Goal: Task Accomplishment & Management: Use online tool/utility

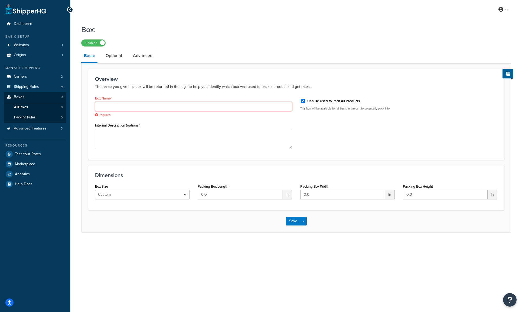
click at [160, 107] on input "Box Name" at bounding box center [193, 106] width 197 height 9
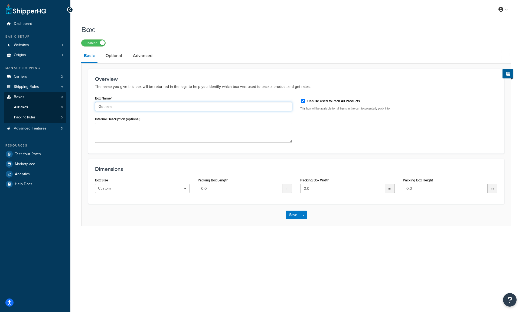
type input "Gotham"
click at [322, 102] on label "Can Be Used to Pack All Products" at bounding box center [333, 101] width 52 height 5
click at [305, 102] on input "Can Be Used to Pack All Products" at bounding box center [302, 101] width 5 height 4
checkbox input "false"
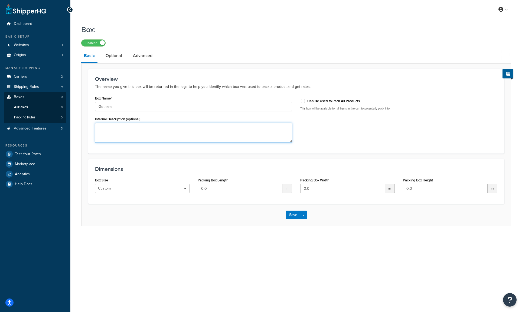
click at [202, 134] on textarea "Internal Description (optional)" at bounding box center [193, 133] width 197 height 20
drag, startPoint x: 225, startPoint y: 190, endPoint x: 196, endPoint y: 189, distance: 29.8
click at [196, 189] on div "Packing Box Length 0.0 in" at bounding box center [244, 186] width 103 height 21
type input "19"
drag, startPoint x: 317, startPoint y: 190, endPoint x: 300, endPoint y: 189, distance: 17.3
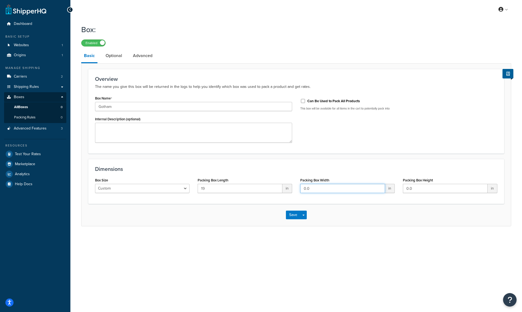
click at [300, 189] on div "Packing Box Width 0.0 in" at bounding box center [347, 186] width 103 height 21
type input "19"
drag, startPoint x: 419, startPoint y: 189, endPoint x: 399, endPoint y: 189, distance: 20.0
click at [399, 189] on div "Packing Box Height 0.0 in" at bounding box center [450, 186] width 103 height 21
type input "6"
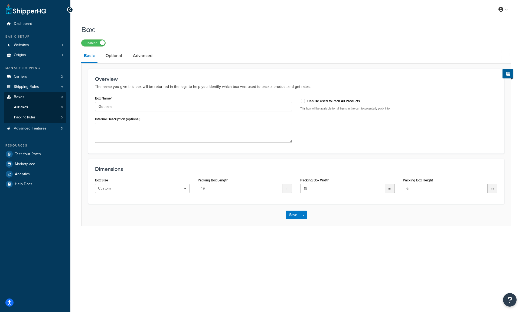
click at [393, 203] on div "Dimensions Box Size Custom USPS Small Flat Box USPS Medium Flat Box USPS Large …" at bounding box center [296, 181] width 416 height 45
click at [294, 217] on button "Save" at bounding box center [293, 215] width 15 height 9
click at [135, 56] on link "Advanced" at bounding box center [142, 55] width 25 height 13
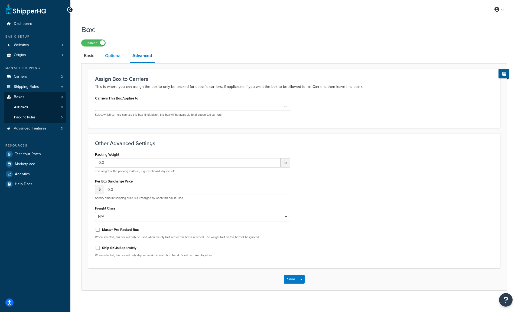
click at [119, 56] on link "Optional" at bounding box center [113, 55] width 22 height 13
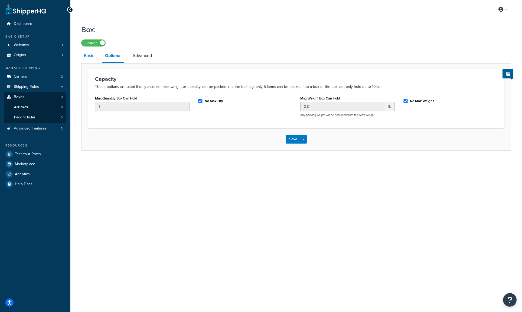
click at [93, 57] on link "Basic" at bounding box center [89, 55] width 16 height 13
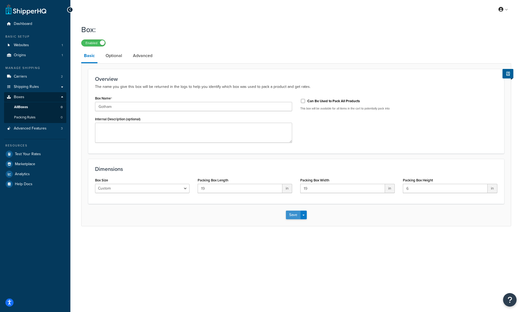
click at [290, 217] on button "Save" at bounding box center [293, 215] width 15 height 9
click at [33, 105] on link "All Boxes 0" at bounding box center [35, 107] width 62 height 10
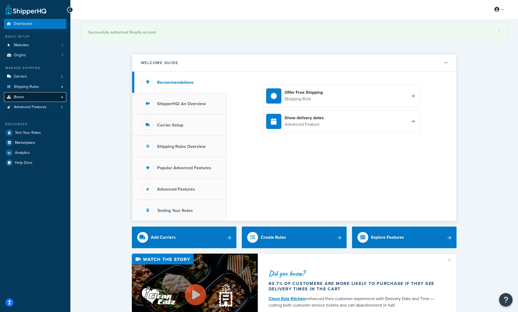
click at [30, 97] on link "Boxes" at bounding box center [35, 97] width 62 height 10
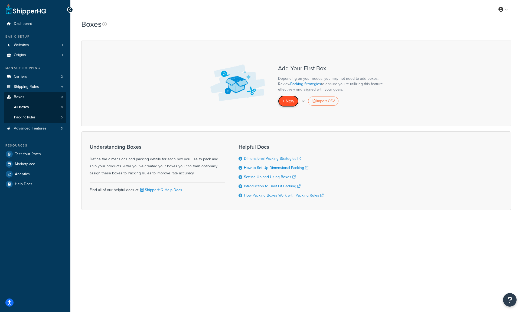
click at [289, 104] on span "+ New" at bounding box center [288, 101] width 12 height 6
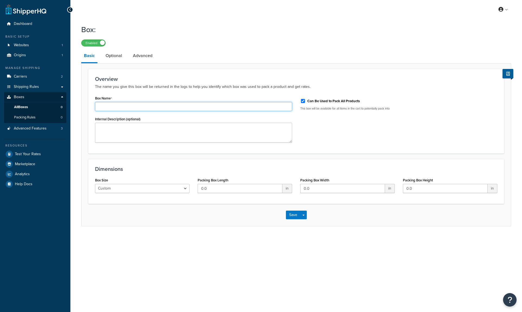
click at [147, 106] on input "Box Name" at bounding box center [193, 106] width 197 height 9
type input "Gotham"
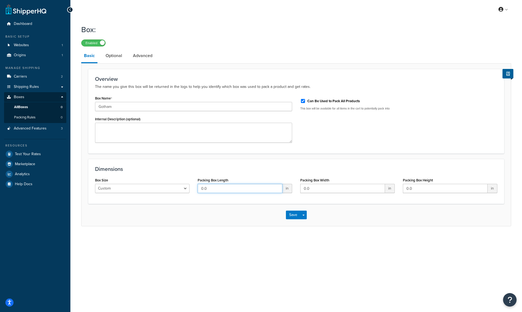
click at [217, 189] on input "0.0" at bounding box center [240, 188] width 85 height 9
type input "19"
drag, startPoint x: 317, startPoint y: 188, endPoint x: 299, endPoint y: 188, distance: 18.4
click at [299, 188] on div "Packing Box Width 0.0 in" at bounding box center [347, 186] width 103 height 21
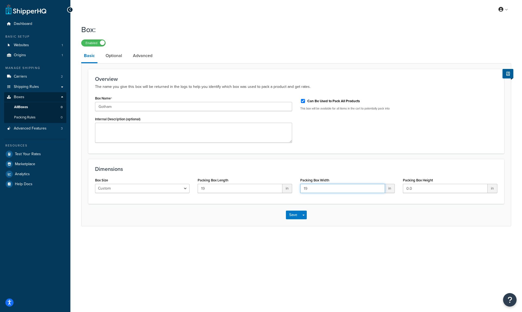
type input "19"
drag, startPoint x: 419, startPoint y: 189, endPoint x: 397, endPoint y: 189, distance: 21.4
click at [397, 189] on div "Box Size Custom USPS Small Flat Box USPS Medium Flat Box USPS Large Flat Box US…" at bounding box center [296, 186] width 410 height 21
type input "6"
click at [309, 160] on div "Dimensions Box Size Custom USPS Small Flat Box USPS Medium Flat Box USPS Large …" at bounding box center [296, 181] width 416 height 45
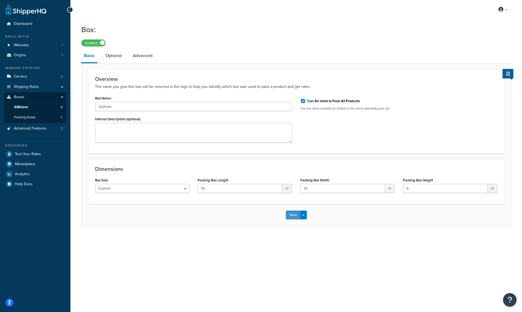
click at [294, 215] on button "Save" at bounding box center [293, 215] width 15 height 9
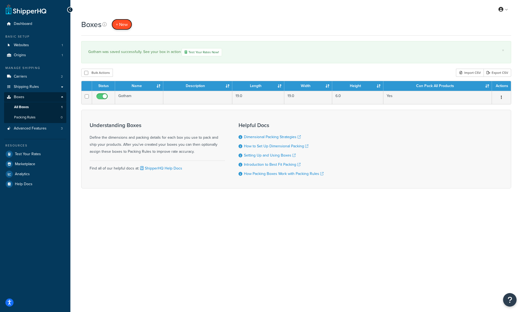
click at [124, 27] on span "+ New" at bounding box center [122, 24] width 12 height 6
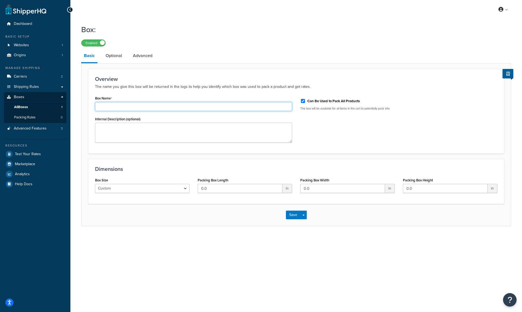
click at [111, 108] on input "Box Name" at bounding box center [193, 106] width 197 height 9
type input "Monster"
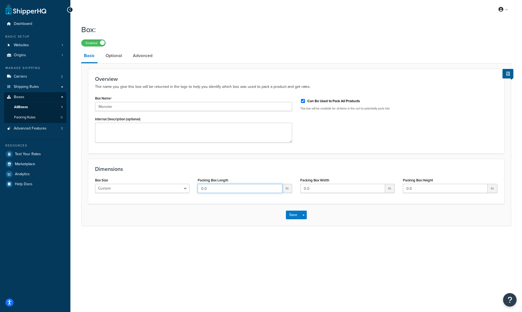
click at [209, 191] on input "0.0" at bounding box center [240, 188] width 85 height 9
drag, startPoint x: 233, startPoint y: 189, endPoint x: 198, endPoint y: 187, distance: 34.4
click at [198, 187] on input "0.0" at bounding box center [240, 188] width 85 height 9
type input "48"
drag, startPoint x: 317, startPoint y: 189, endPoint x: 301, endPoint y: 188, distance: 16.5
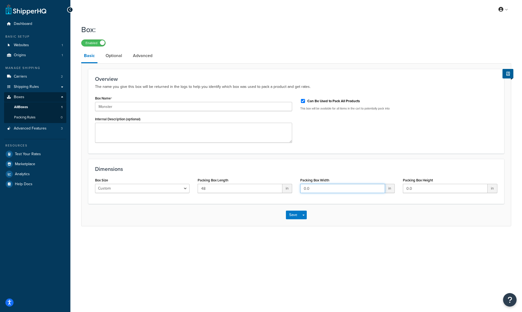
click at [301, 188] on input "0.0" at bounding box center [342, 188] width 85 height 9
type input "24"
drag, startPoint x: 423, startPoint y: 188, endPoint x: 399, endPoint y: 188, distance: 24.9
click at [399, 188] on div "Packing Box Height 0.0 in" at bounding box center [450, 186] width 103 height 21
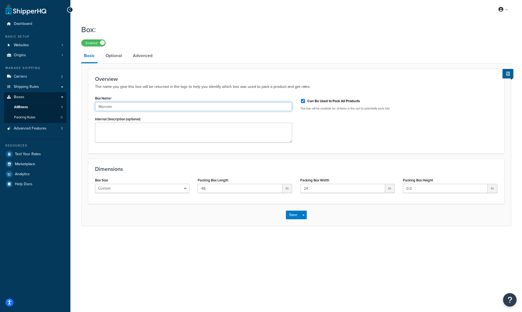
click at [98, 107] on input "Monster" at bounding box center [193, 106] width 197 height 9
type input "Little Monster"
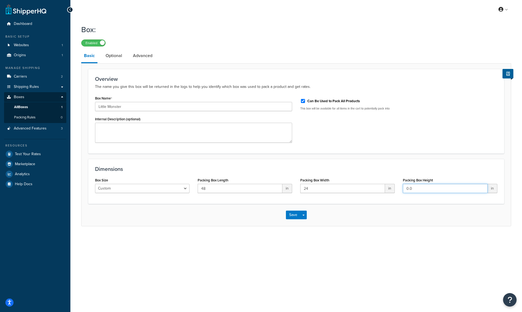
drag, startPoint x: 415, startPoint y: 187, endPoint x: 403, endPoint y: 187, distance: 11.9
click at [403, 187] on input "0.0" at bounding box center [445, 188] width 85 height 9
click at [409, 189] on input "5,75" at bounding box center [445, 188] width 85 height 9
type input "5.75"
click at [294, 216] on button "Save" at bounding box center [293, 215] width 15 height 9
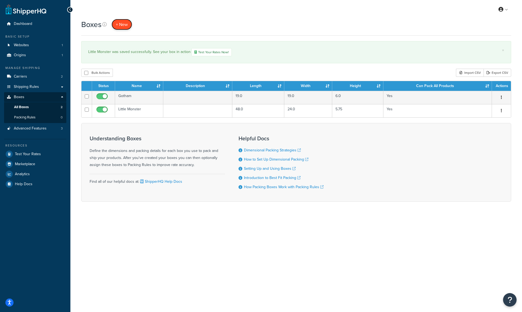
click at [127, 27] on span "+ New" at bounding box center [122, 24] width 12 height 6
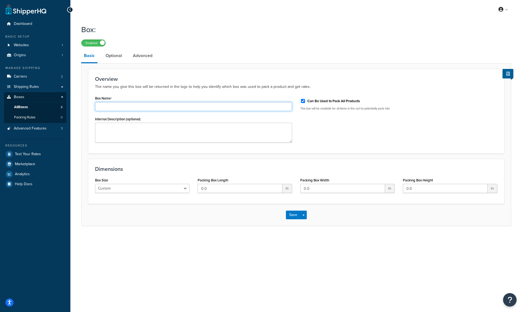
click at [121, 108] on input "Box Name" at bounding box center [193, 106] width 197 height 9
type input "Monster 9""
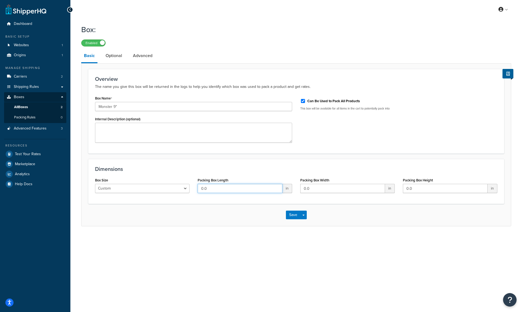
drag, startPoint x: 217, startPoint y: 188, endPoint x: 187, endPoint y: 187, distance: 29.8
click at [187, 187] on div "Box Size Custom USPS Small Flat Box USPS Medium Flat Box USPS Large Flat Box US…" at bounding box center [296, 186] width 410 height 21
type input "48"
drag, startPoint x: 317, startPoint y: 190, endPoint x: 299, endPoint y: 189, distance: 18.4
click at [299, 189] on div "Packing Box Width 0.0 in" at bounding box center [347, 186] width 103 height 21
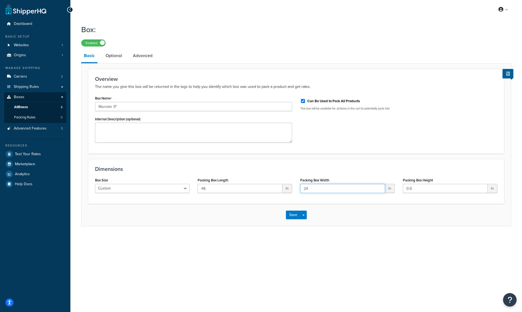
type input "24"
drag, startPoint x: 420, startPoint y: 189, endPoint x: 392, endPoint y: 189, distance: 28.1
click at [392, 189] on div "Box Size Custom USPS Small Flat Box USPS Medium Flat Box USPS Large Flat Box US…" at bounding box center [296, 186] width 410 height 21
type input "9"
click at [393, 160] on div "Dimensions Box Size Custom USPS Small Flat Box USPS Medium Flat Box USPS Large …" at bounding box center [296, 181] width 416 height 45
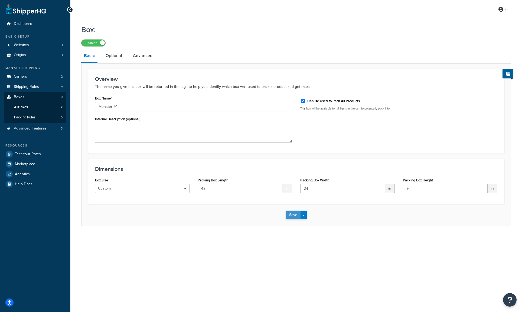
click at [295, 214] on button "Save" at bounding box center [293, 215] width 15 height 9
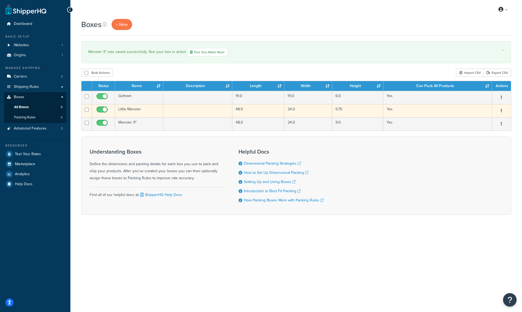
click at [133, 109] on td "Little Monster" at bounding box center [139, 110] width 48 height 13
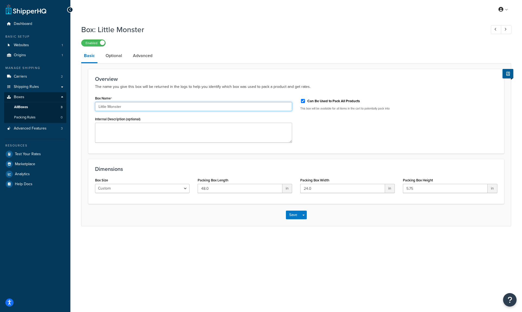
drag, startPoint x: 127, startPoint y: 107, endPoint x: 94, endPoint y: 105, distance: 33.8
click at [94, 105] on div "Box Name Little Monster Internal Description (optional)" at bounding box center [193, 120] width 205 height 52
click at [104, 106] on input "Little Monster" at bounding box center [193, 106] width 197 height 9
drag, startPoint x: 108, startPoint y: 107, endPoint x: 90, endPoint y: 107, distance: 18.1
click at [90, 107] on div "Overview The name you give this box will be returned in the logs to help you id…" at bounding box center [296, 111] width 416 height 85
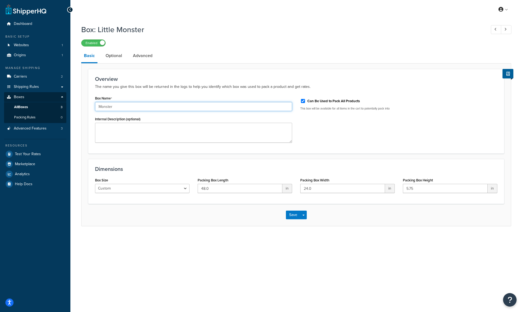
click at [128, 107] on input "Monster" at bounding box center [193, 106] width 197 height 9
type input "Monster 5.75""
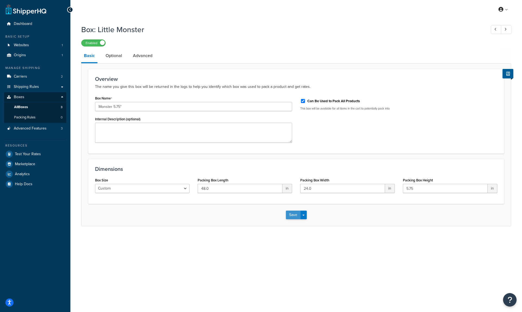
click at [292, 215] on button "Save" at bounding box center [293, 215] width 15 height 9
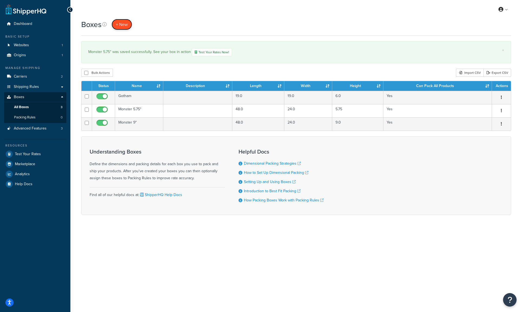
click at [123, 24] on span "+ New" at bounding box center [122, 24] width 12 height 6
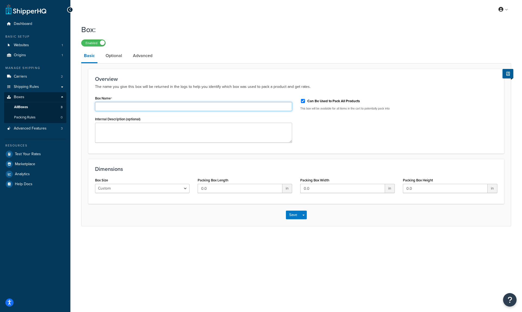
click at [125, 105] on input "Box Name" at bounding box center [193, 106] width 197 height 9
drag, startPoint x: 118, startPoint y: 106, endPoint x: 90, endPoint y: 106, distance: 27.9
click at [90, 106] on div "Overview The name you give this box will be returned in the logs to help you id…" at bounding box center [296, 111] width 416 height 85
type input "Regular 11""
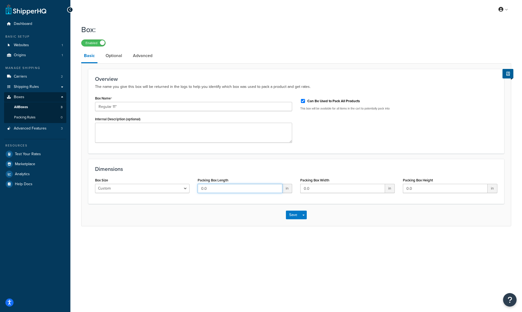
click at [223, 189] on input "0.0" at bounding box center [240, 188] width 85 height 9
click at [413, 187] on input "0.0" at bounding box center [445, 188] width 85 height 9
click at [231, 189] on input "48.63" at bounding box center [240, 188] width 85 height 9
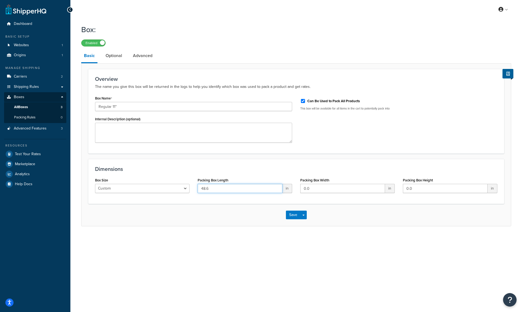
type input "48.6"
click at [414, 189] on input "0.0" at bounding box center [445, 188] width 85 height 9
type input "11.1"
click at [311, 190] on input "0.0" at bounding box center [342, 188] width 85 height 9
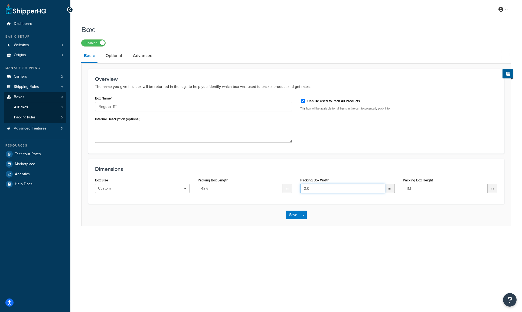
click at [311, 190] on input "0.0" at bounding box center [342, 188] width 85 height 9
type input "24.4"
click at [345, 213] on div "Save Save Dropdown Save and Edit Save and Duplicate Save and Create New" at bounding box center [295, 215] width 429 height 22
click at [294, 215] on button "Save" at bounding box center [293, 215] width 15 height 9
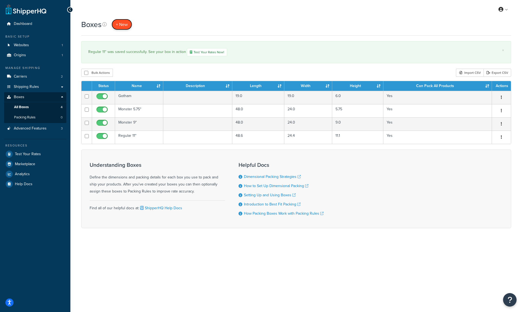
click at [124, 25] on span "+ New" at bounding box center [122, 24] width 12 height 6
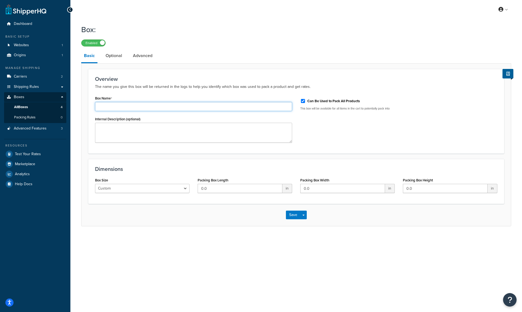
click at [134, 106] on input "Box Name" at bounding box center [193, 106] width 197 height 9
type input "TriTrap"
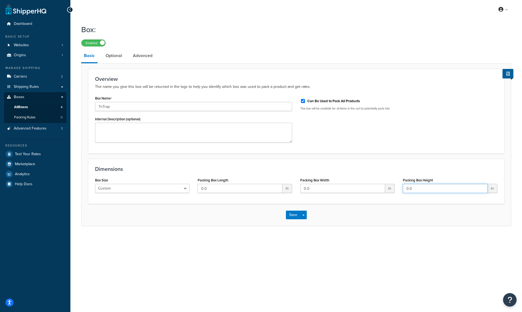
drag, startPoint x: 424, startPoint y: 187, endPoint x: 397, endPoint y: 187, distance: 27.1
click at [397, 187] on div "Box Size Custom USPS Small Flat Box USPS Medium Flat Box USPS Large Flat Box US…" at bounding box center [296, 186] width 410 height 21
click at [418, 189] on input "47." at bounding box center [445, 188] width 85 height 9
type input "47.9"
click at [315, 190] on input "0.0" at bounding box center [342, 188] width 85 height 9
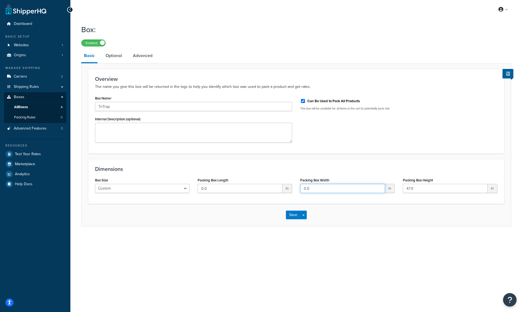
click at [315, 190] on input "0.0" at bounding box center [342, 188] width 85 height 9
drag, startPoint x: 310, startPoint y: 188, endPoint x: 303, endPoint y: 189, distance: 7.4
click at [303, 189] on input "17.8" at bounding box center [342, 188] width 85 height 9
type input "17.8"
drag, startPoint x: 222, startPoint y: 189, endPoint x: 198, endPoint y: 189, distance: 23.3
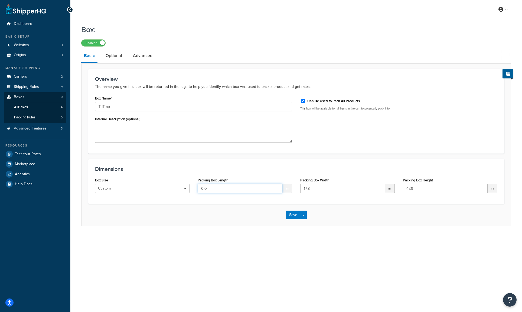
click at [198, 189] on input "0.0" at bounding box center [240, 188] width 85 height 9
paste input "17.8"
type input "17.8"
click at [294, 215] on button "Save" at bounding box center [293, 215] width 15 height 9
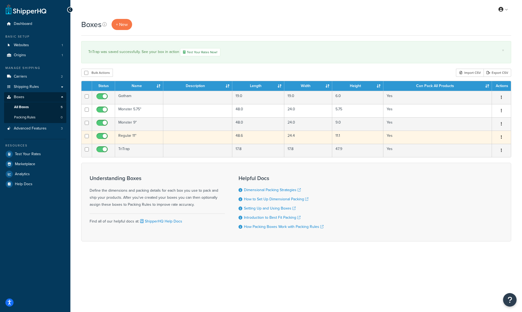
click at [130, 135] on td "Regular 11"" at bounding box center [139, 137] width 48 height 13
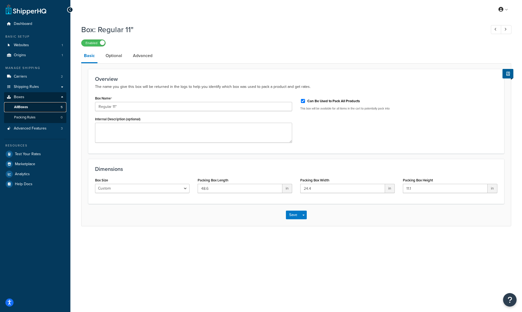
click at [27, 107] on span "All Boxes" at bounding box center [21, 107] width 14 height 5
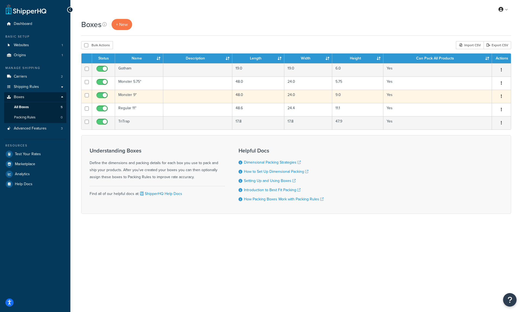
click at [128, 95] on td "Monster 9"" at bounding box center [139, 96] width 48 height 13
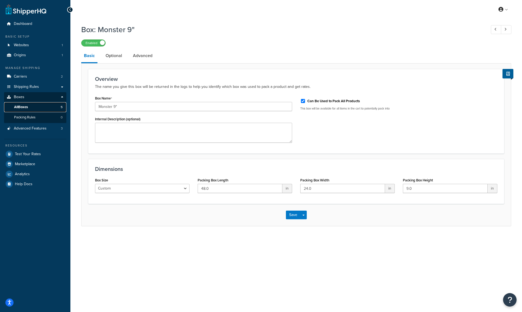
click at [26, 108] on span "All Boxes" at bounding box center [21, 107] width 14 height 5
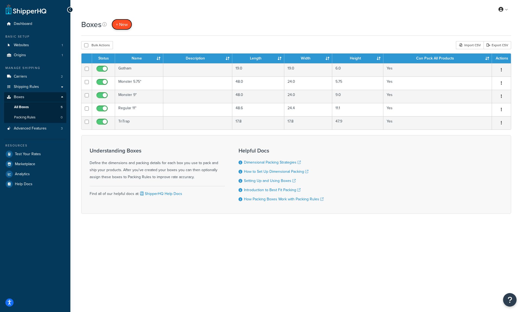
click at [127, 27] on span "+ New" at bounding box center [122, 24] width 12 height 6
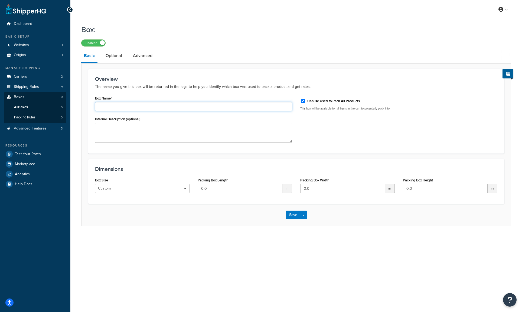
click at [121, 106] on input "Box Name" at bounding box center [193, 106] width 197 height 9
type input "FreeStand"
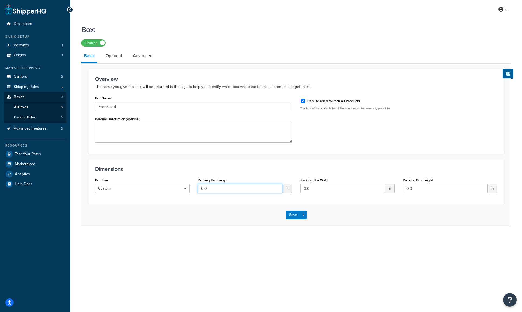
click at [220, 191] on input "0.0" at bounding box center [240, 188] width 85 height 9
drag, startPoint x: 417, startPoint y: 188, endPoint x: 395, endPoint y: 189, distance: 21.9
click at [395, 189] on div "Box Size Custom USPS Small Flat Box USPS Medium Flat Box USPS Large Flat Box US…" at bounding box center [296, 186] width 410 height 21
type input "60"
drag, startPoint x: 235, startPoint y: 187, endPoint x: 192, endPoint y: 187, distance: 42.5
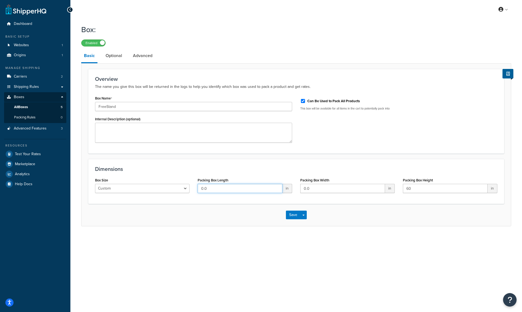
click at [192, 187] on div "Box Size Custom USPS Small Flat Box USPS Medium Flat Box USPS Large Flat Box US…" at bounding box center [296, 186] width 410 height 21
drag, startPoint x: 318, startPoint y: 188, endPoint x: 303, endPoint y: 188, distance: 14.9
click at [303, 188] on input "0.0" at bounding box center [342, 188] width 85 height 9
drag, startPoint x: 228, startPoint y: 190, endPoint x: 186, endPoint y: 188, distance: 41.4
click at [186, 188] on div "Box Size Custom USPS Small Flat Box USPS Medium Flat Box USPS Large Flat Box US…" at bounding box center [296, 186] width 410 height 21
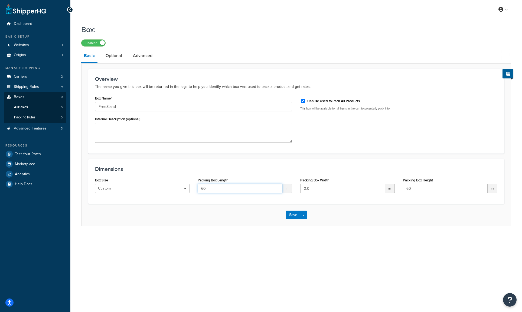
type input "60"
drag, startPoint x: 318, startPoint y: 190, endPoint x: 296, endPoint y: 189, distance: 22.5
click at [296, 189] on div "Packing Box Width 0.0 in" at bounding box center [347, 186] width 103 height 21
type input "24"
drag, startPoint x: 419, startPoint y: 189, endPoint x: 398, endPoint y: 190, distance: 21.4
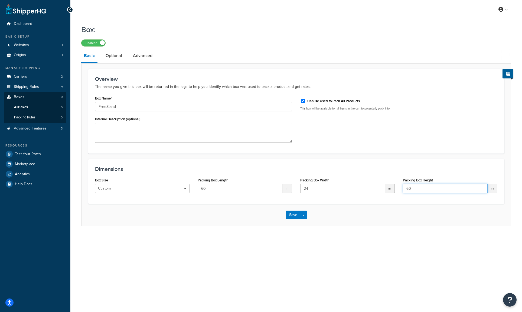
click at [398, 190] on div "Box Size Custom USPS Small Flat Box USPS Medium Flat Box USPS Large Flat Box US…" at bounding box center [296, 186] width 410 height 21
type input "5"
click at [399, 170] on h3 "Dimensions" at bounding box center [296, 169] width 402 height 6
click at [294, 216] on button "Save" at bounding box center [293, 215] width 15 height 9
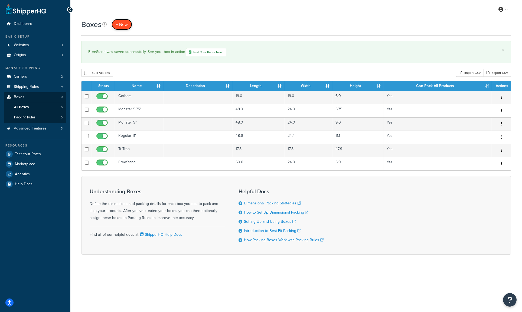
click at [124, 24] on span "+ New" at bounding box center [122, 24] width 12 height 6
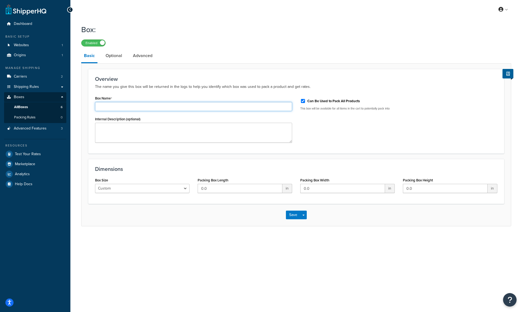
click at [105, 107] on input "Box Name" at bounding box center [193, 106] width 197 height 9
type input "SoundBlock"
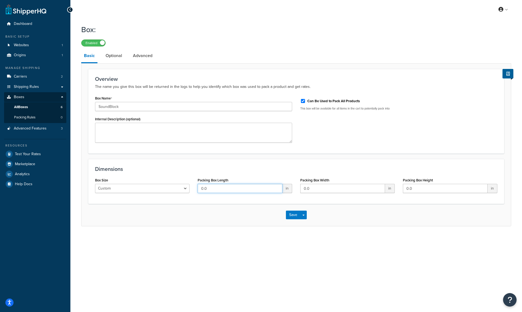
drag, startPoint x: 227, startPoint y: 190, endPoint x: 201, endPoint y: 189, distance: 26.0
click at [201, 189] on input "0.0" at bounding box center [240, 188] width 85 height 9
type input "24.1"
drag, startPoint x: 322, startPoint y: 189, endPoint x: 295, endPoint y: 188, distance: 27.1
click at [295, 188] on div "Box Size Custom USPS Small Flat Box USPS Medium Flat Box USPS Large Flat Box US…" at bounding box center [296, 186] width 410 height 21
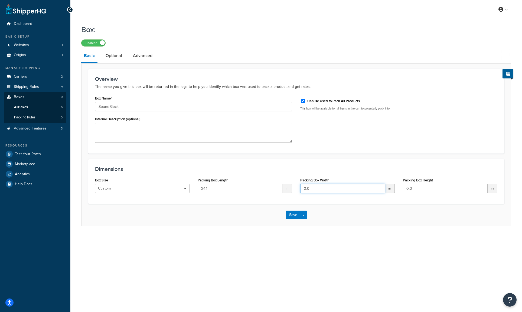
paste input "24.1"
type input "24.1"
drag, startPoint x: 421, startPoint y: 188, endPoint x: 390, endPoint y: 189, distance: 30.8
click at [390, 189] on div "Box Size Custom USPS Small Flat Box USPS Medium Flat Box USPS Large Flat Box US…" at bounding box center [296, 186] width 410 height 21
type input "12.5"
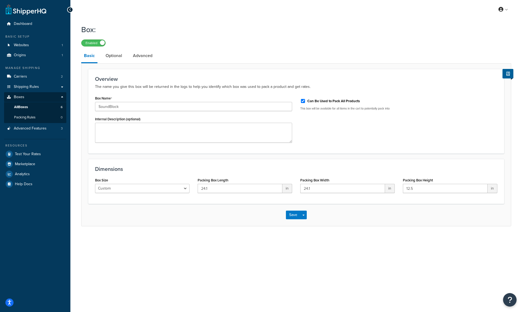
click at [396, 154] on form "Overview The name you give this box will be returned in the logs to help you id…" at bounding box center [295, 147] width 429 height 157
click at [292, 215] on button "Save" at bounding box center [293, 215] width 15 height 9
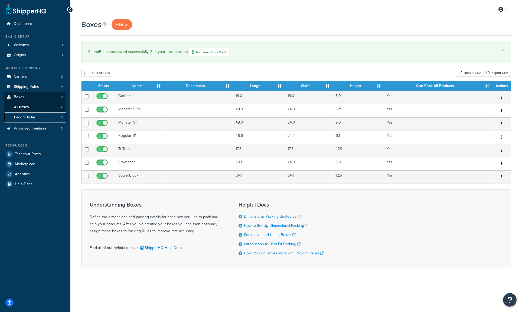
click at [41, 116] on link "Packing Rules 0" at bounding box center [35, 118] width 62 height 10
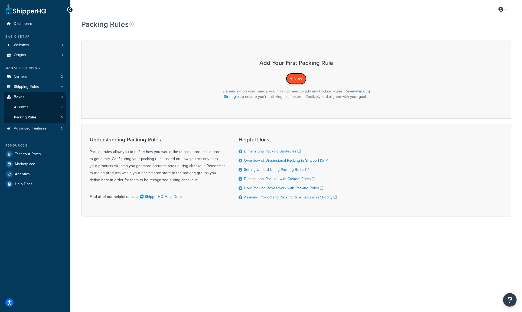
click at [295, 79] on span "+ New" at bounding box center [296, 78] width 12 height 6
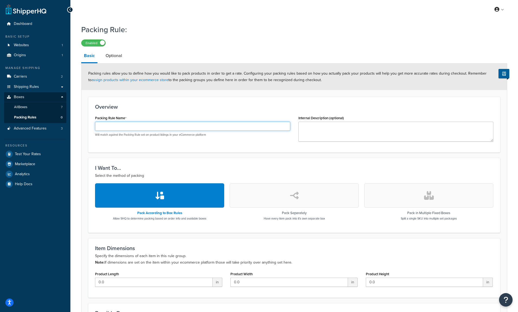
click at [129, 126] on input "Packing Rule Name" at bounding box center [192, 126] width 195 height 9
click at [106, 129] on input "Gotham" at bounding box center [192, 126] width 195 height 9
type input "Gotham"
click at [98, 157] on form "Packing rules allow you to define how you would like to pack products in order …" at bounding box center [293, 221] width 425 height 314
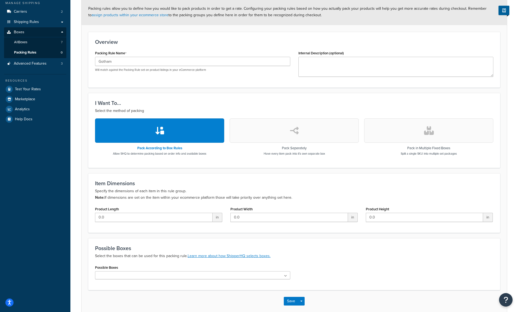
scroll to position [7, 0]
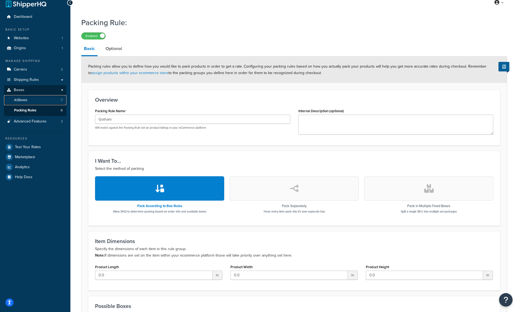
click at [37, 101] on link "All Boxes 7" at bounding box center [35, 100] width 62 height 10
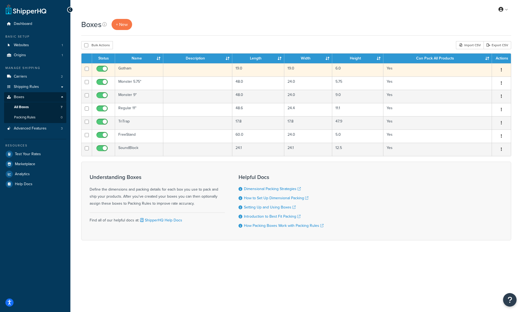
click at [129, 69] on td "Gotham" at bounding box center [139, 69] width 48 height 13
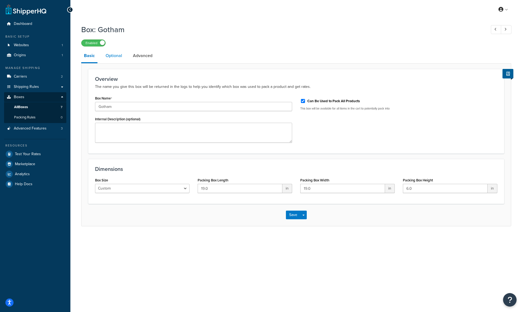
click at [117, 59] on link "Optional" at bounding box center [114, 55] width 22 height 13
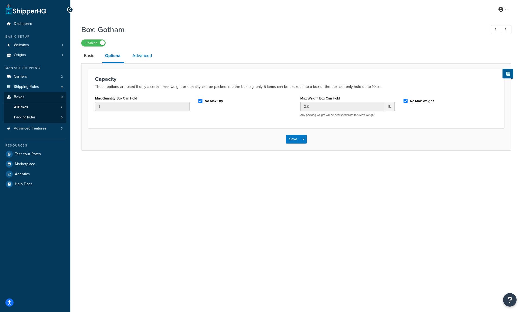
click at [143, 58] on link "Advanced" at bounding box center [142, 55] width 25 height 13
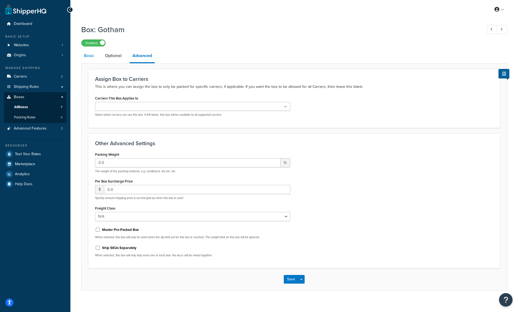
click at [93, 58] on link "Basic" at bounding box center [89, 55] width 16 height 13
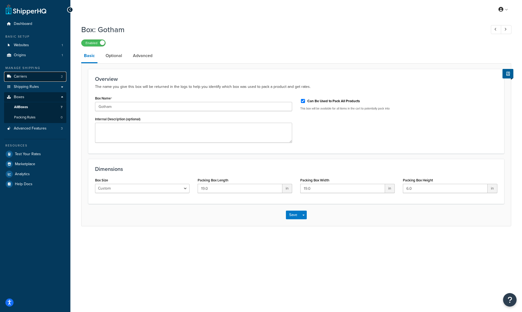
click at [40, 80] on link "Carriers 2" at bounding box center [35, 77] width 62 height 10
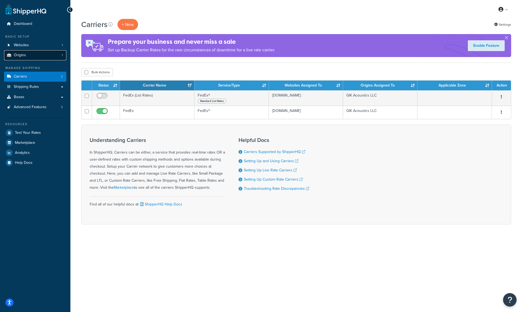
click at [32, 55] on link "Origins 1" at bounding box center [35, 55] width 62 height 10
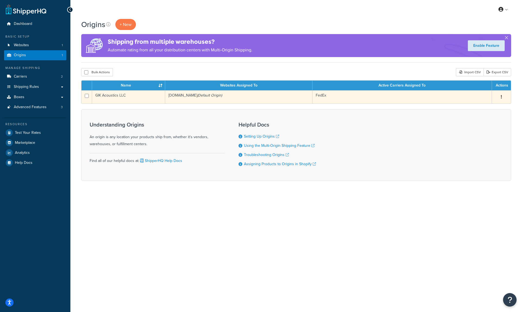
click at [134, 96] on td "GIK Acoustics LLC" at bounding box center [128, 96] width 73 height 13
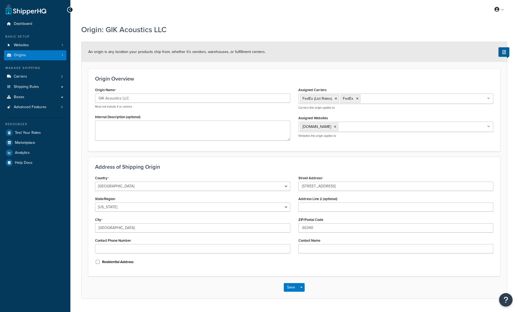
select select "10"
click at [132, 247] on input "Contact Phone Number" at bounding box center [192, 248] width 195 height 9
click at [104, 249] on input "[PHONE_NUMBER]" at bounding box center [192, 248] width 195 height 9
type input "+1 4047358003"
click at [323, 249] on input "Contact Name" at bounding box center [395, 248] width 195 height 9
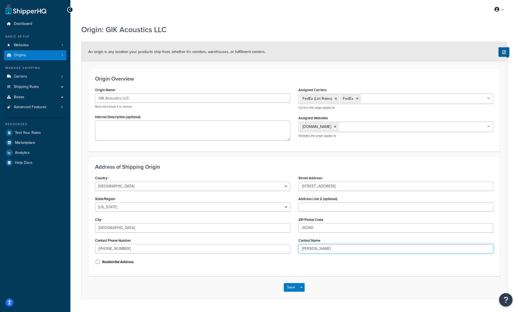
type input "Kenneth Nelson"
click at [285, 259] on div "Residential Address" at bounding box center [192, 262] width 195 height 8
click at [351, 127] on ul "[DOMAIN_NAME]" at bounding box center [395, 127] width 195 height 10
click at [360, 125] on ul "[DOMAIN_NAME]" at bounding box center [395, 127] width 195 height 10
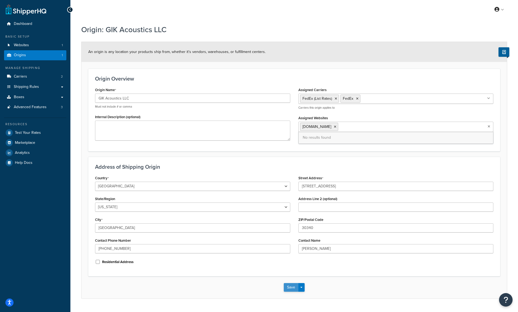
click at [291, 290] on button "Save" at bounding box center [291, 287] width 15 height 9
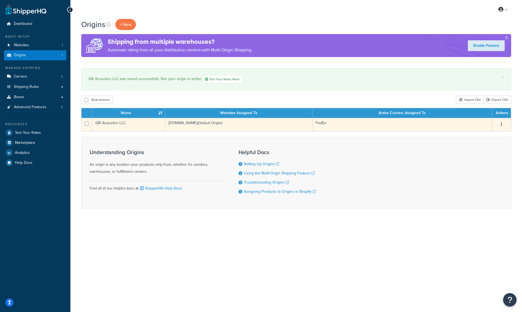
click at [119, 126] on td "GIK Acoustics LLC" at bounding box center [128, 124] width 73 height 13
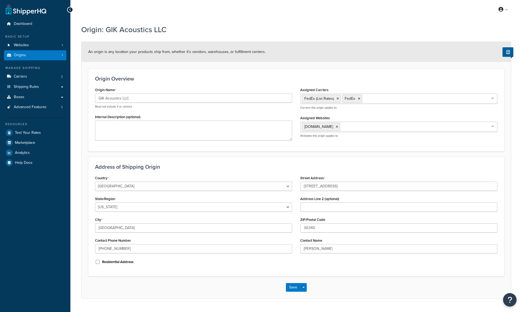
select select "10"
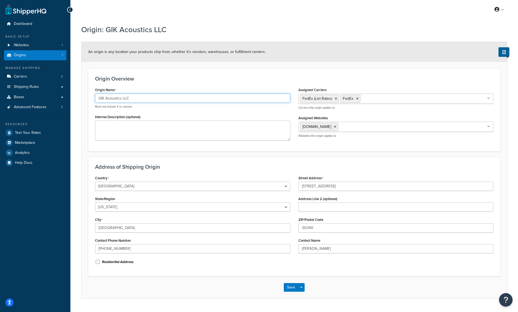
click at [124, 101] on input "GIK Acoustics LLC" at bounding box center [192, 98] width 195 height 9
click at [125, 101] on input "GIK Acoustics LLC" at bounding box center [192, 98] width 195 height 9
click at [122, 99] on input "GIK Acoustics North America" at bounding box center [192, 98] width 195 height 9
type input "GIK Acoustics - [GEOGRAPHIC_DATA]"
click at [291, 286] on button "Save" at bounding box center [291, 287] width 15 height 9
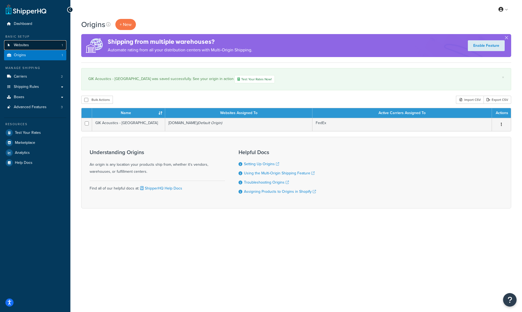
click at [37, 46] on link "Websites 1" at bounding box center [35, 45] width 62 height 10
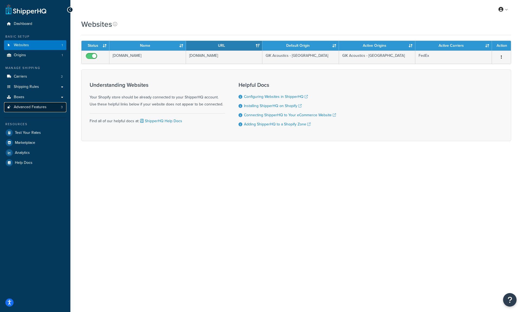
click at [35, 109] on span "Advanced Features" at bounding box center [30, 107] width 33 height 5
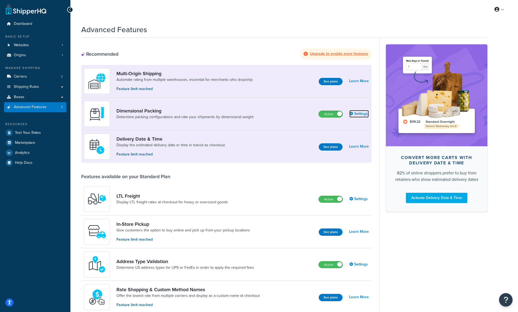
click at [364, 113] on link "Settings" at bounding box center [358, 114] width 19 height 8
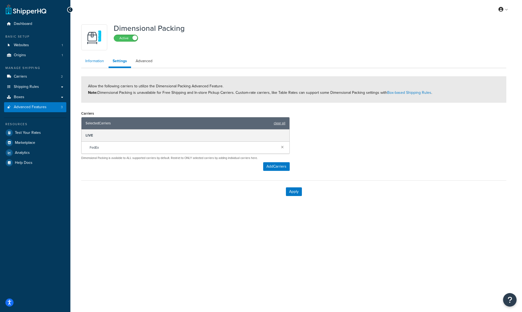
click at [96, 61] on link "Information" at bounding box center [94, 61] width 27 height 11
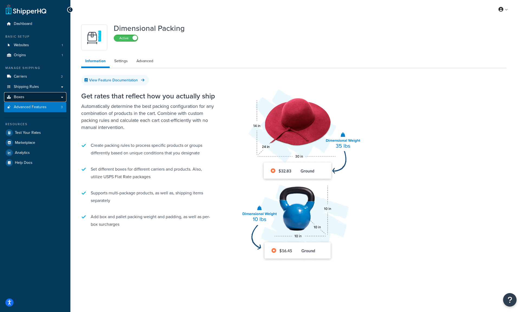
click at [23, 96] on span "Boxes" at bounding box center [19, 97] width 11 height 5
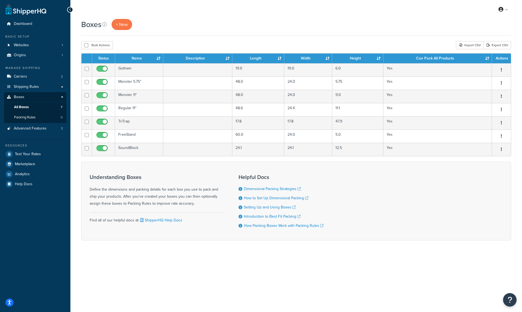
click at [321, 32] on div "Boxes + New" at bounding box center [296, 27] width 430 height 17
click at [36, 87] on span "Shipping Rules" at bounding box center [26, 87] width 25 height 5
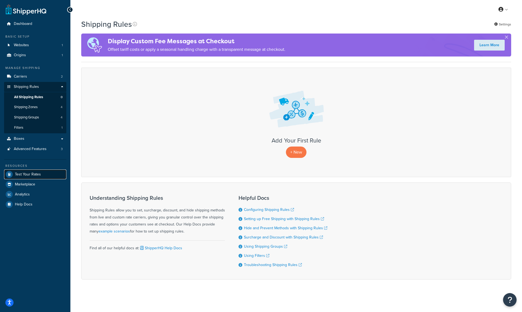
click at [37, 173] on span "Test Your Rates" at bounding box center [28, 174] width 26 height 5
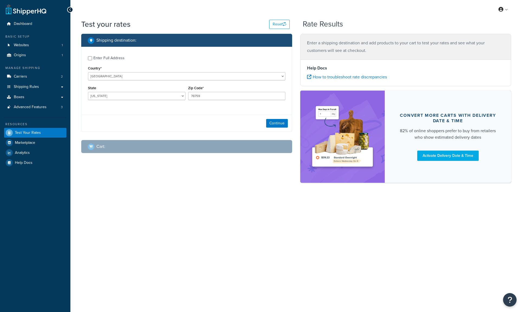
select select "[GEOGRAPHIC_DATA]"
click at [271, 124] on button "Continue" at bounding box center [277, 123] width 22 height 9
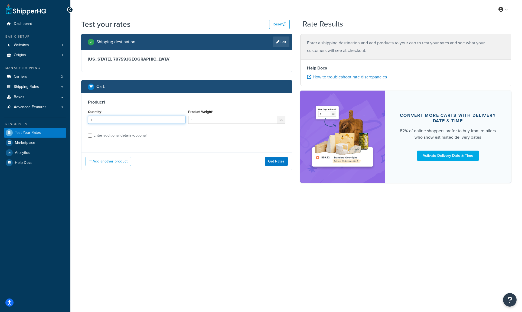
click at [176, 119] on input "1" at bounding box center [136, 120] width 97 height 8
type input "2"
click at [218, 120] on input "1" at bounding box center [232, 120] width 89 height 8
drag, startPoint x: 218, startPoint y: 120, endPoint x: 189, endPoint y: 118, distance: 29.0
click at [189, 118] on input "1" at bounding box center [232, 120] width 89 height 8
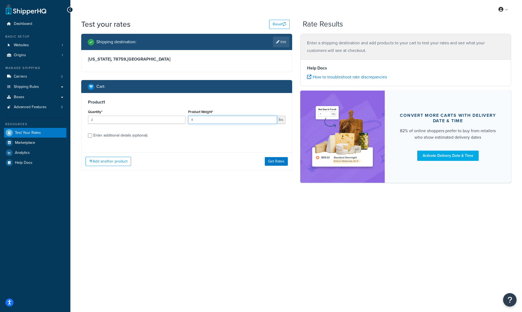
type input "4"
click at [128, 135] on div "Enter additional details (optional)" at bounding box center [120, 136] width 54 height 8
click at [92, 135] on input "Enter additional details (optional)" at bounding box center [90, 136] width 4 height 4
checkbox input "true"
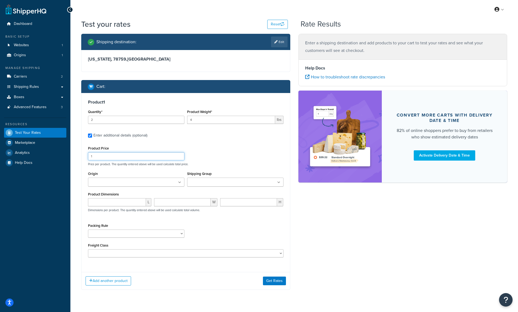
drag, startPoint x: 131, startPoint y: 156, endPoint x: 84, endPoint y: 154, distance: 46.3
click at [84, 154] on div "Product 1 Quantity* 2 Product Weight* 4 lbs Enter additional details (optional)…" at bounding box center [185, 180] width 208 height 175
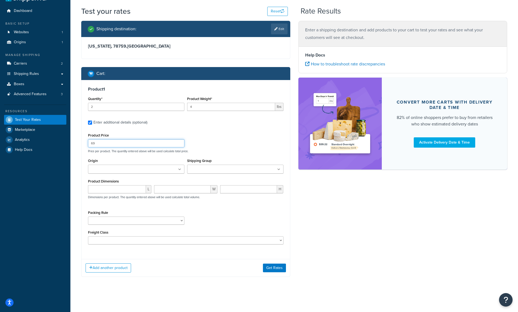
type input "69"
click at [142, 169] on ul at bounding box center [136, 169] width 96 height 9
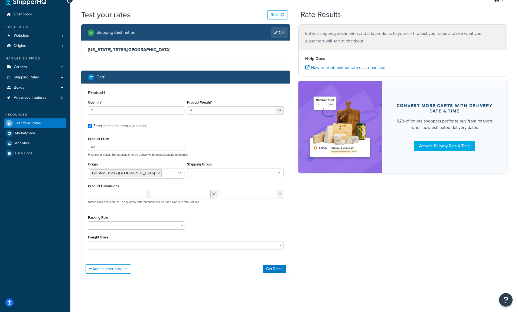
scroll to position [9, 0]
click at [212, 171] on input "Shipping Group" at bounding box center [213, 173] width 48 height 6
click at [229, 150] on div "Product Price 69 Price per product. The quantity entered above will be used cal…" at bounding box center [186, 145] width 198 height 21
click at [123, 195] on input "number" at bounding box center [117, 194] width 58 height 8
type input "47"
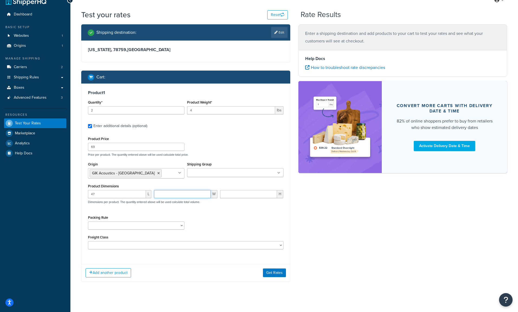
click at [174, 194] on input "number" at bounding box center [182, 194] width 57 height 8
type input "23"
click at [229, 195] on input "number" at bounding box center [248, 194] width 57 height 8
type input "2"
click at [169, 224] on select "Packing Rule" at bounding box center [136, 226] width 96 height 8
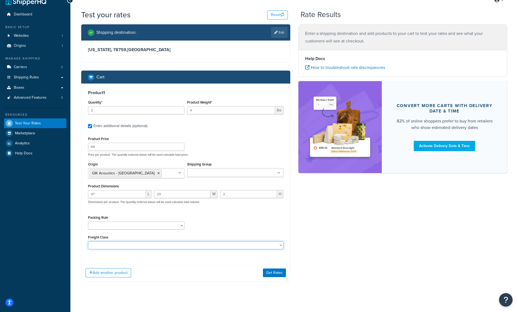
click at [198, 242] on select "50 55 60 65 70 77.5 85 92.5 100 110 125 150 175 200 250 300 400 500" at bounding box center [185, 245] width 195 height 8
click at [202, 243] on select "50 55 60 65 70 77.5 85 92.5 100 110 125 150 175 200 250 300 400 500" at bounding box center [185, 245] width 195 height 8
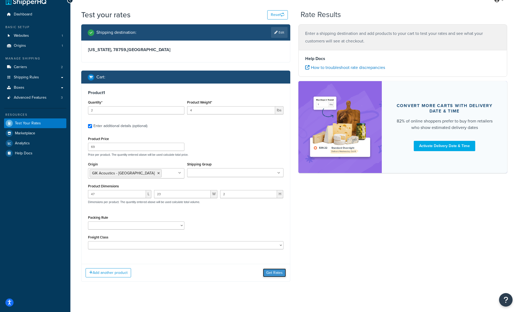
click at [273, 274] on button "Get Rates" at bounding box center [274, 273] width 23 height 9
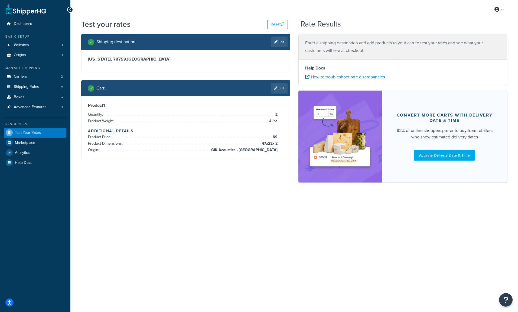
scroll to position [0, 0]
